Goal: Task Accomplishment & Management: Manage account settings

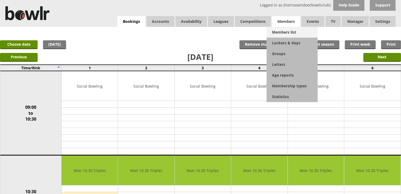
click at [283, 29] on link "Members list" at bounding box center [292, 32] width 51 height 11
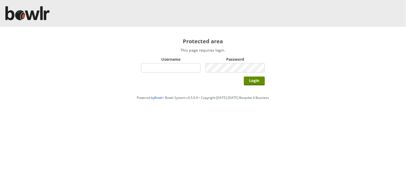
click at [198, 65] on input "Username" at bounding box center [170, 67] width 59 height 9
type input "hornseaindoorbowlsclub"
click at [233, 74] on div "Login" at bounding box center [203, 80] width 124 height 13
click at [244, 77] on input "Login" at bounding box center [254, 81] width 21 height 9
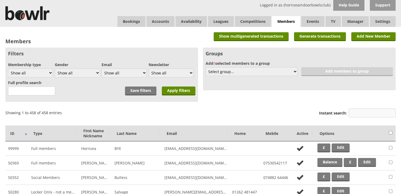
click at [354, 115] on input "Instant search:" at bounding box center [372, 113] width 47 height 9
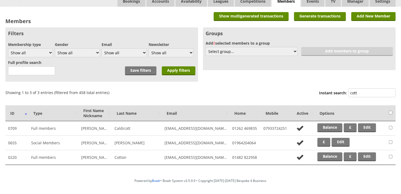
scroll to position [30, 0]
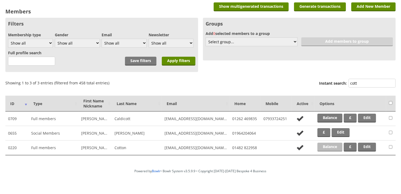
type input "cott"
click at [334, 149] on link "Balance" at bounding box center [330, 147] width 25 height 9
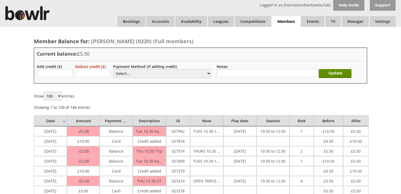
type input "10.00"
click at [131, 73] on select "Select... Cash Card Cheque Bank Transfer Other Member Card Gift Voucher Balance" at bounding box center [162, 73] width 98 height 9
select select "2"
click at [113, 69] on select "Select... Cash Card Cheque Bank Transfer Other Member Card Gift Voucher Balance" at bounding box center [162, 73] width 98 height 9
click at [339, 72] on input "Update" at bounding box center [335, 73] width 33 height 9
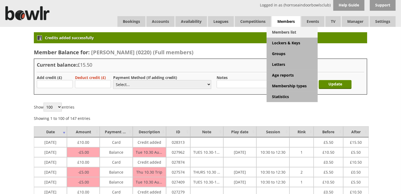
click at [282, 29] on link "Members list" at bounding box center [292, 32] width 51 height 11
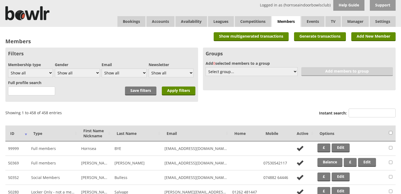
click at [354, 111] on input "Instant search:" at bounding box center [372, 113] width 47 height 9
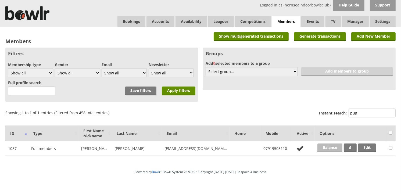
type input "pug"
click at [329, 148] on link "Balance" at bounding box center [330, 148] width 25 height 9
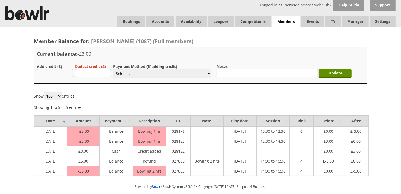
click at [65, 73] on input "text" at bounding box center [55, 73] width 36 height 8
type input "3"
click at [154, 76] on select "Select... Cash Card Cheque Bank Transfer Other Member Card Gift Voucher Balance" at bounding box center [162, 73] width 98 height 9
select select "1"
click at [113, 69] on select "Select... Cash Card Cheque Bank Transfer Other Member Card Gift Voucher Balance" at bounding box center [162, 73] width 98 height 9
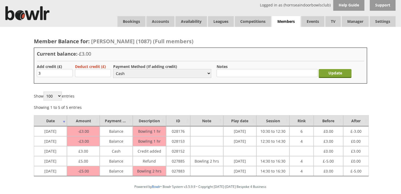
click at [336, 77] on input "Update" at bounding box center [335, 73] width 33 height 9
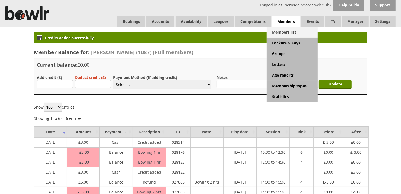
click at [289, 30] on link "Members list" at bounding box center [292, 32] width 51 height 11
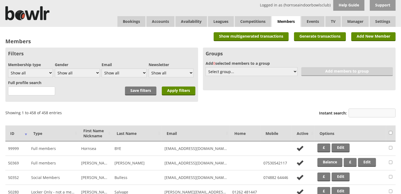
click at [363, 116] on input "Instant search:" at bounding box center [372, 113] width 47 height 9
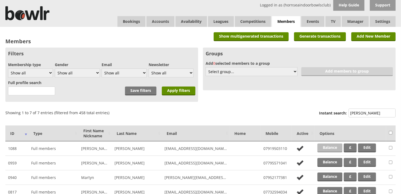
type input "smith"
click at [334, 146] on link "Balance" at bounding box center [330, 148] width 25 height 9
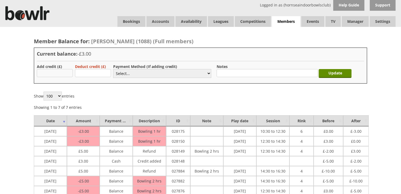
click at [62, 76] on input "text" at bounding box center [55, 73] width 36 height 8
type input "3"
click at [119, 74] on select "Select... Cash Card Cheque Bank Transfer Other Member Card Gift Voucher Balance" at bounding box center [162, 73] width 98 height 9
select select "1"
click at [113, 69] on select "Select... Cash Card Cheque Bank Transfer Other Member Card Gift Voucher Balance" at bounding box center [162, 73] width 98 height 9
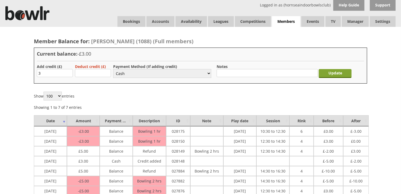
click at [326, 70] on input "Update" at bounding box center [335, 73] width 33 height 9
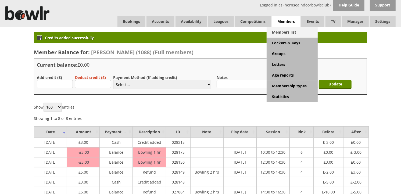
click at [285, 28] on link "Members list" at bounding box center [292, 32] width 51 height 11
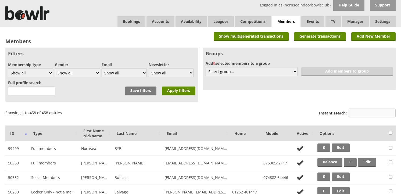
click at [362, 116] on input "Instant search:" at bounding box center [372, 113] width 47 height 9
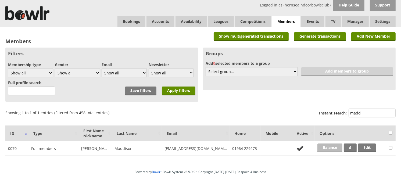
type input "madd"
click at [326, 146] on link "Balance" at bounding box center [330, 148] width 25 height 9
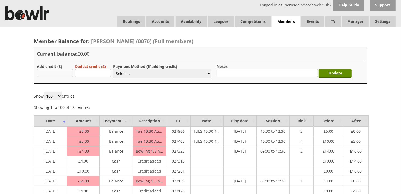
click at [63, 71] on input "text" at bounding box center [55, 73] width 36 height 8
type input "5.00"
click at [120, 73] on select "Select... Cash Card Cheque Bank Transfer Other Member Card Gift Voucher Balance" at bounding box center [162, 73] width 98 height 9
select select "1"
click at [113, 69] on select "Select... Cash Card Cheque Bank Transfer Other Member Card Gift Voucher Balance" at bounding box center [162, 73] width 98 height 9
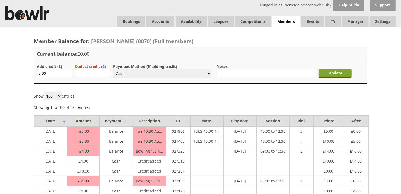
click at [327, 75] on input "Update" at bounding box center [335, 73] width 33 height 9
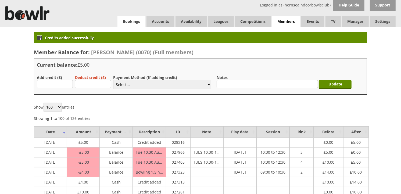
click at [131, 24] on link "Bookings" at bounding box center [132, 21] width 28 height 11
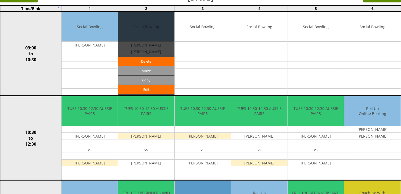
scroll to position [60, 0]
